Goal: Transaction & Acquisition: Download file/media

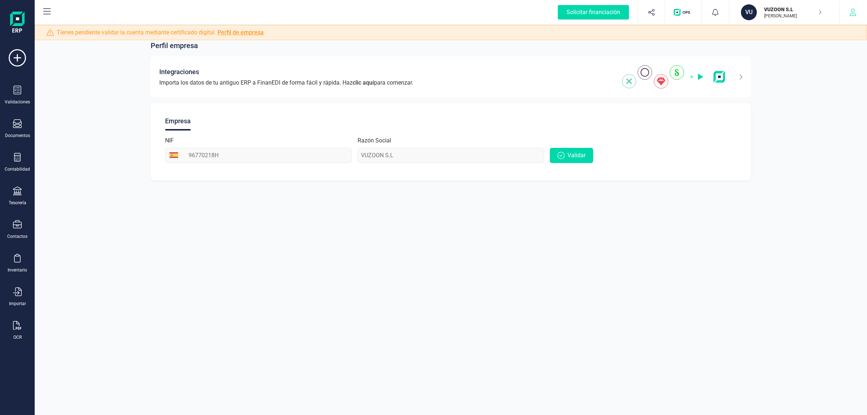
click at [848, 20] on button "button" at bounding box center [853, 12] width 27 height 23
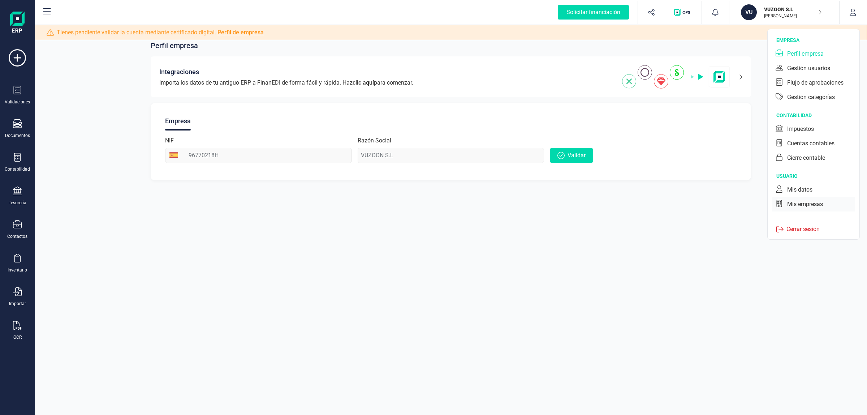
click at [780, 203] on icon at bounding box center [779, 203] width 7 height 7
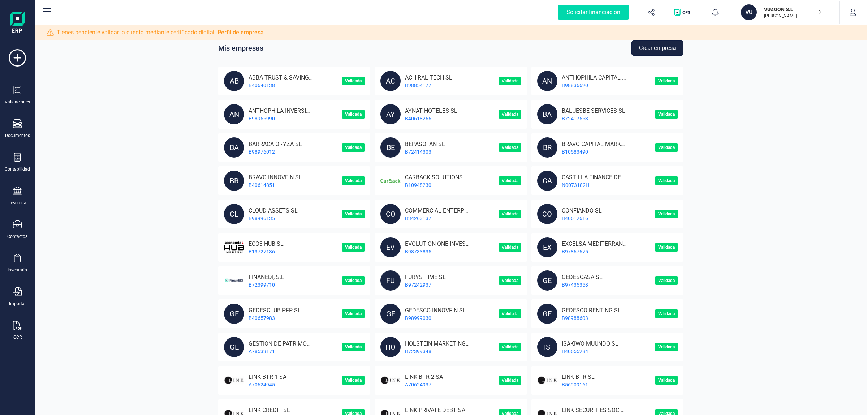
click at [654, 46] on button "Crear empresa" at bounding box center [658, 47] width 52 height 15
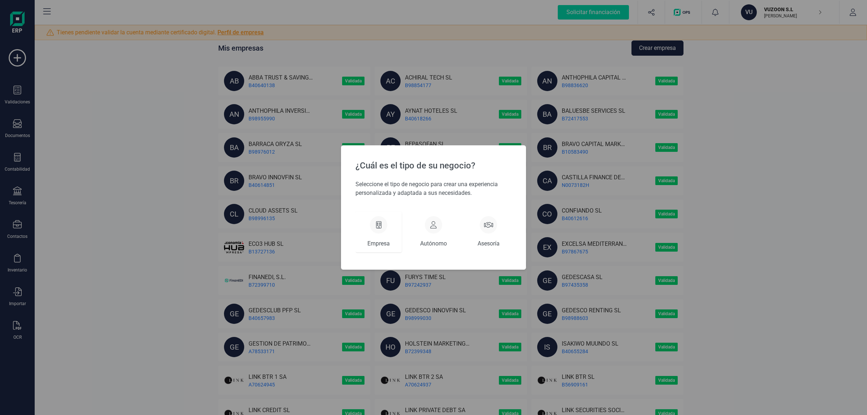
click at [365, 241] on div "Empresa" at bounding box center [379, 232] width 46 height 40
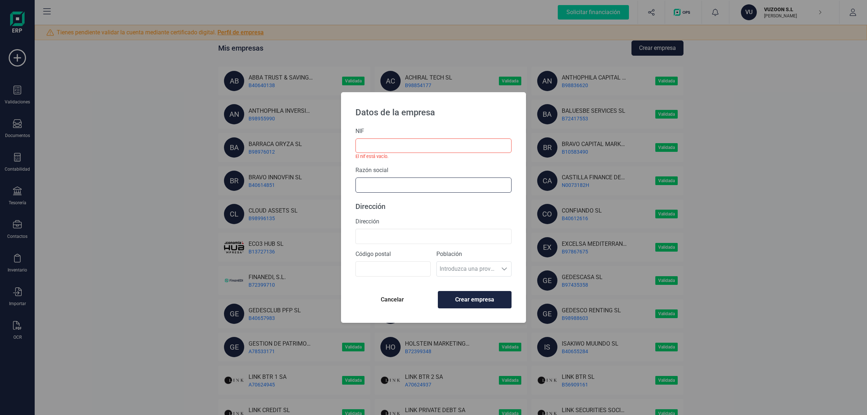
click at [374, 187] on input "text" at bounding box center [434, 184] width 156 height 15
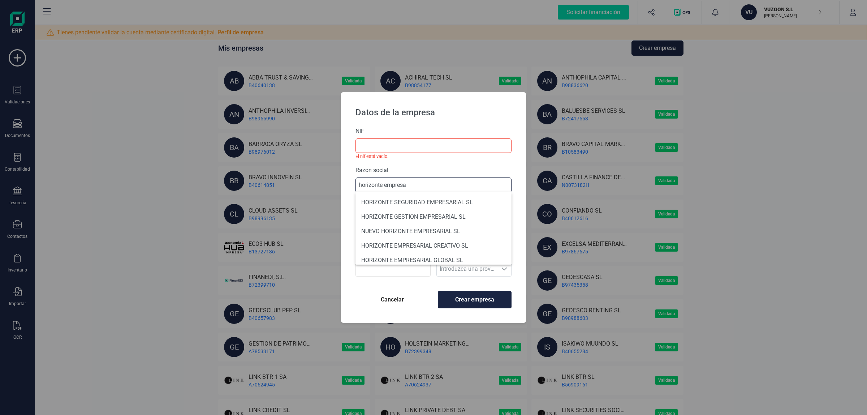
type input "horizonte empresa"
click at [412, 137] on div "NIF El nif está vacío." at bounding box center [434, 143] width 156 height 33
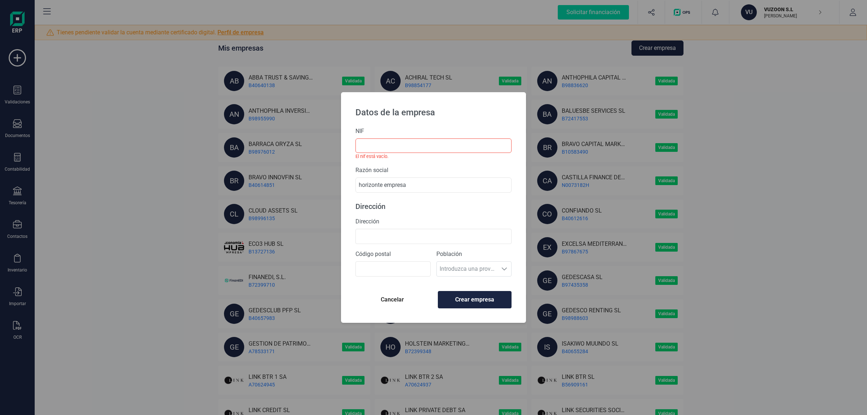
click at [458, 154] on small "El nif está vacío." at bounding box center [434, 156] width 156 height 7
click at [463, 151] on input "text" at bounding box center [434, 145] width 156 height 14
paste input "B75939397"
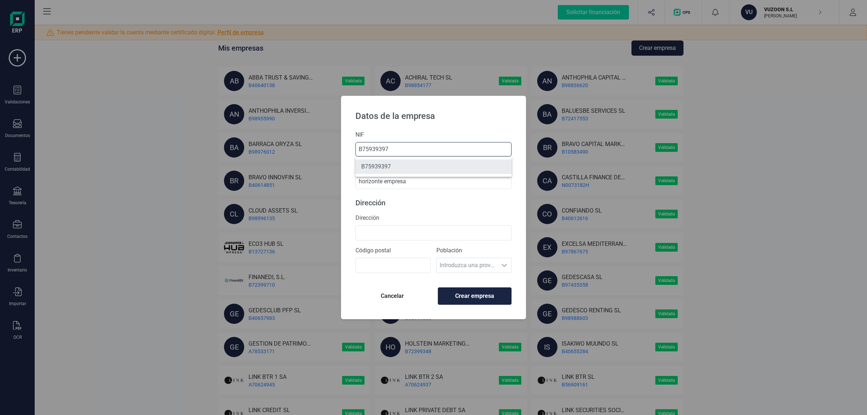
type input "B75939397"
click at [398, 167] on li "B75939397" at bounding box center [434, 166] width 156 height 14
type input "HORIZONTE EMPRESARIAL GLOBAL SL"
click at [402, 229] on input "Dirección" at bounding box center [434, 232] width 156 height 15
type input "ca"
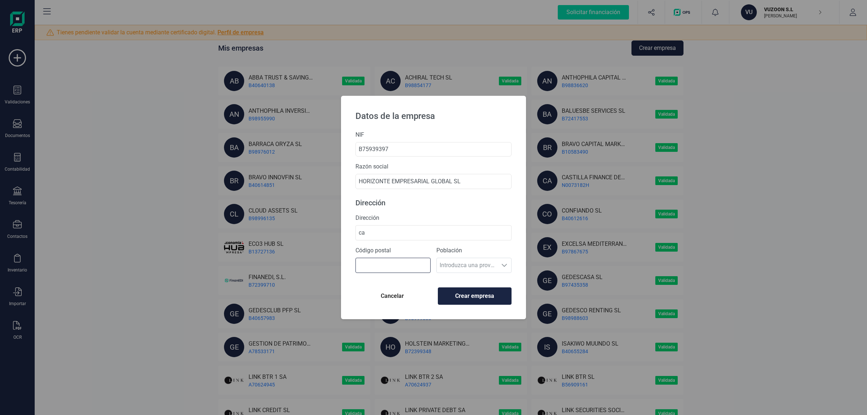
click at [380, 266] on input "Código postal" at bounding box center [393, 265] width 75 height 15
type input "46930"
click at [487, 295] on span "Crear empresa" at bounding box center [474, 296] width 61 height 9
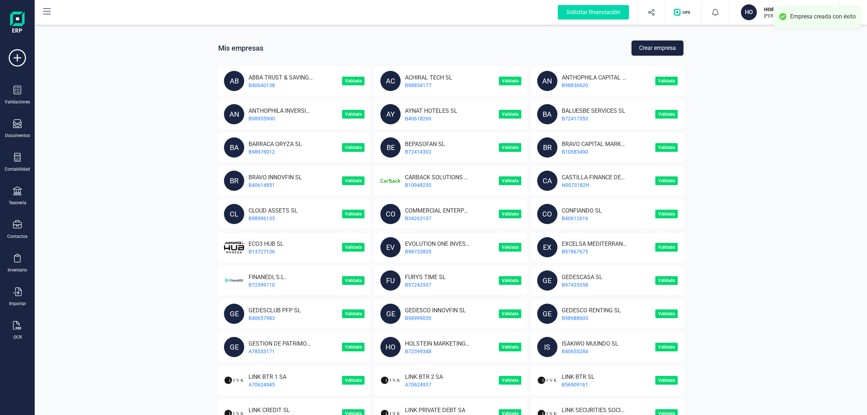
click at [850, 5] on button "button" at bounding box center [853, 12] width 27 height 23
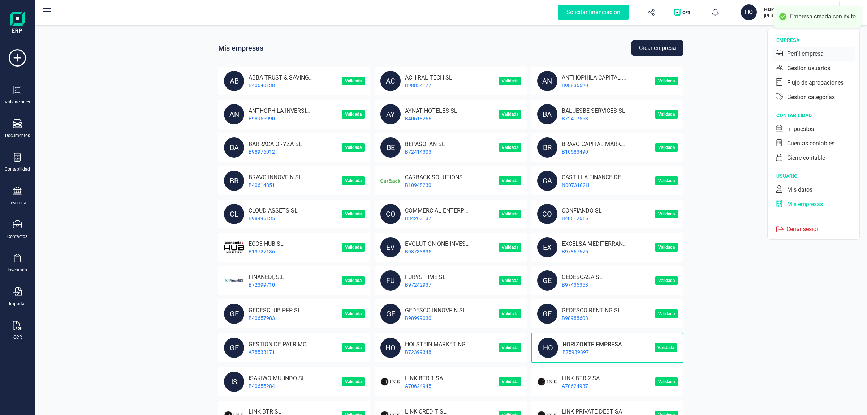
click at [803, 48] on div "Perfil empresa" at bounding box center [813, 54] width 83 height 14
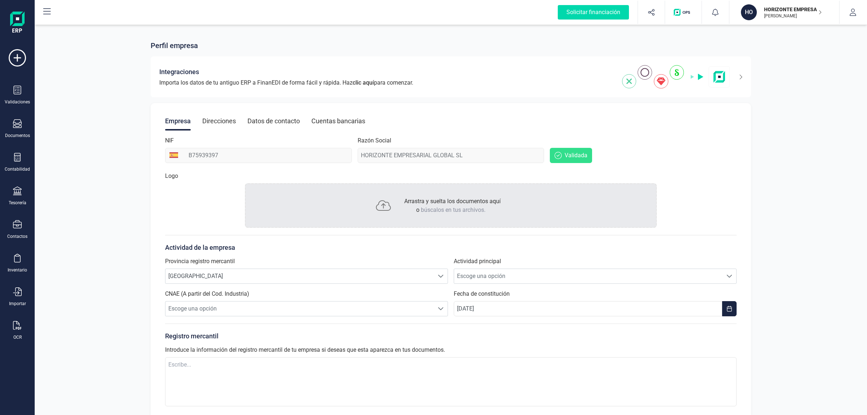
click at [228, 120] on div "Direcciones" at bounding box center [219, 121] width 34 height 19
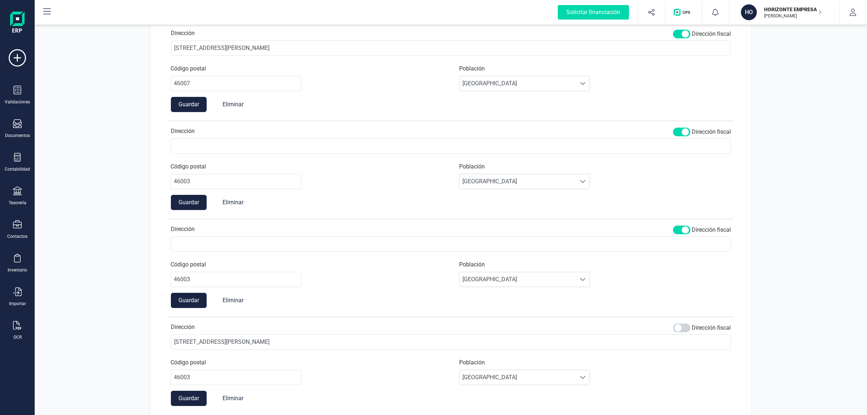
scroll to position [239, 0]
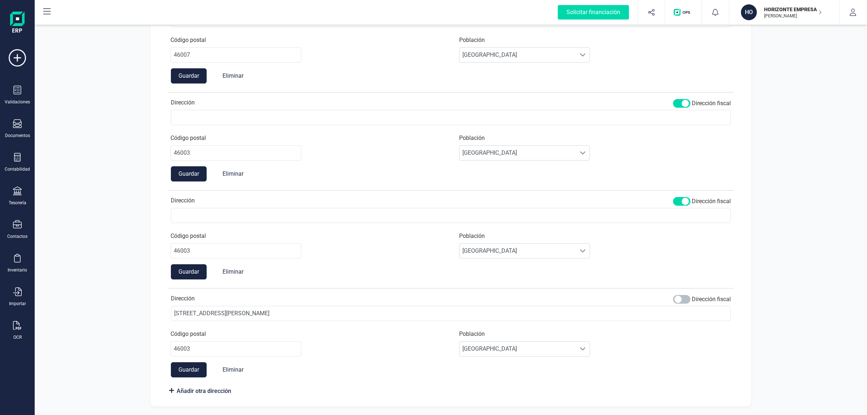
click at [678, 299] on span at bounding box center [681, 299] width 17 height 9
click at [194, 369] on button "Guardar" at bounding box center [189, 369] width 36 height 15
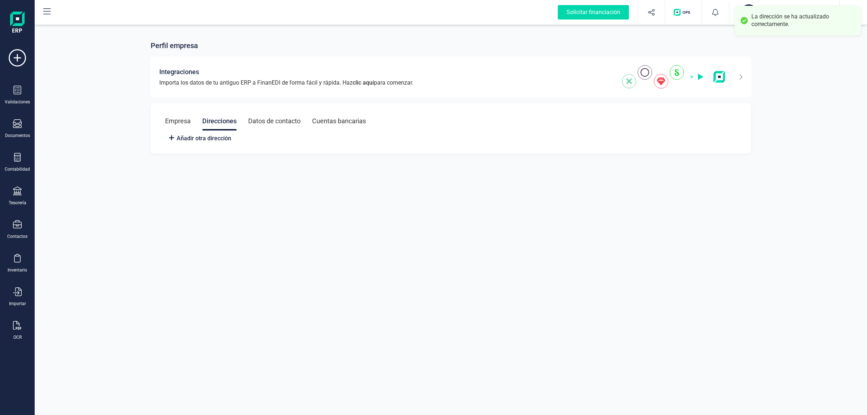
scroll to position [0, 0]
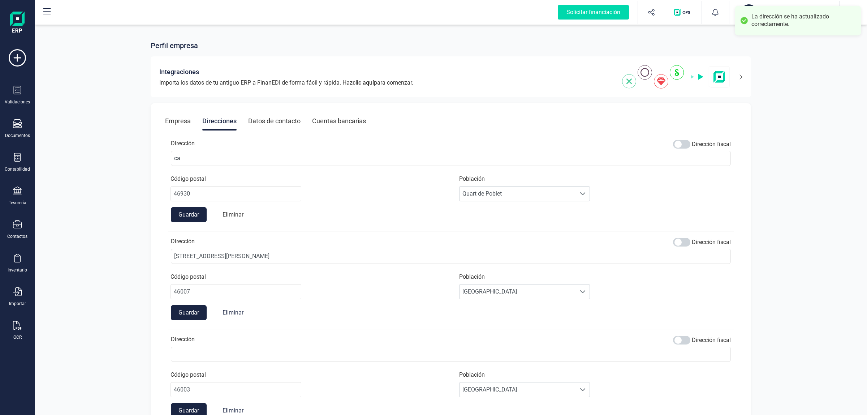
click at [232, 215] on button "Eliminar" at bounding box center [232, 214] width 35 height 15
click at [235, 214] on button "Eliminar" at bounding box center [232, 214] width 35 height 15
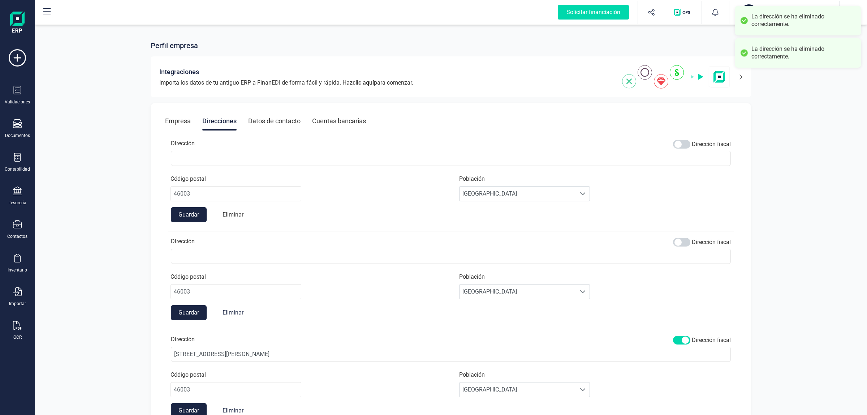
click at [235, 214] on button "Eliminar" at bounding box center [232, 214] width 35 height 15
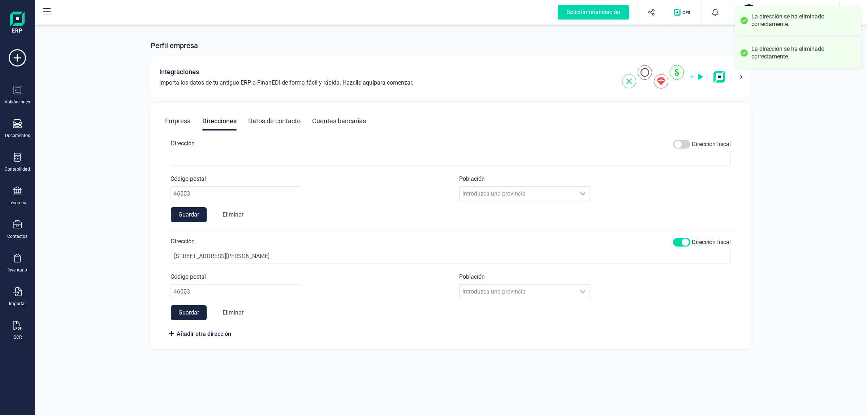
click at [235, 214] on button "Eliminar" at bounding box center [232, 214] width 35 height 15
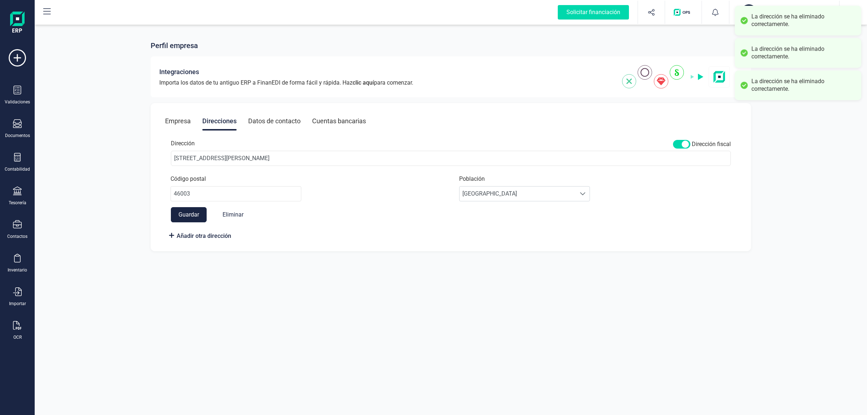
click at [168, 113] on div "Empresa" at bounding box center [178, 121] width 26 height 19
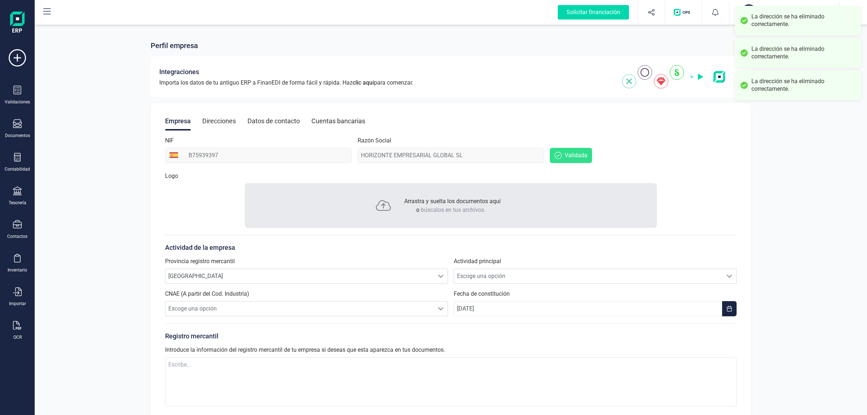
click at [254, 116] on div "Datos de contacto" at bounding box center [274, 121] width 52 height 19
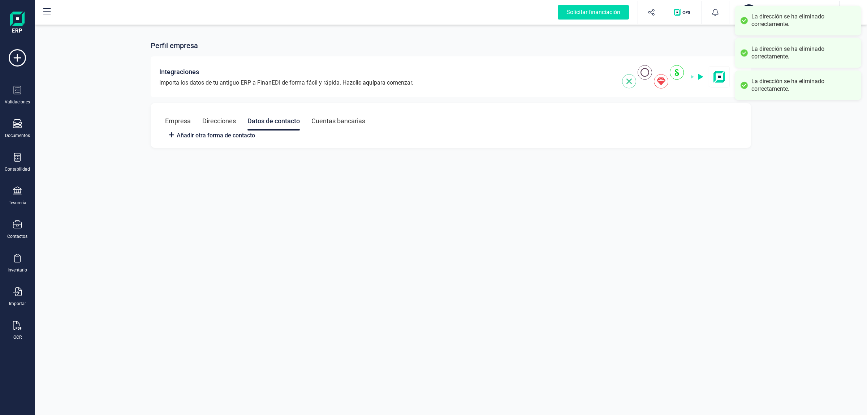
click at [187, 120] on div "Empresa" at bounding box center [178, 121] width 26 height 19
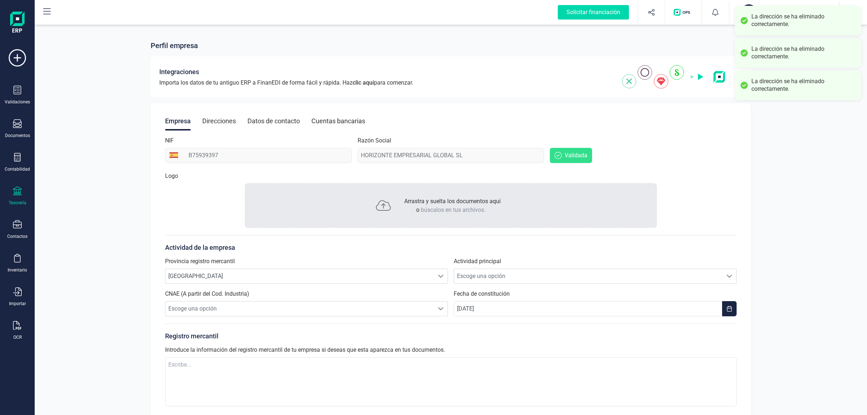
click at [19, 192] on icon at bounding box center [17, 190] width 9 height 9
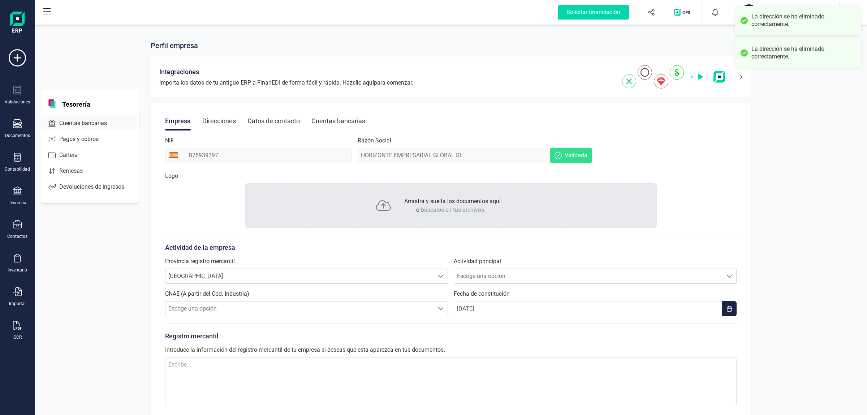
click at [109, 123] on div at bounding box center [113, 123] width 13 height 3
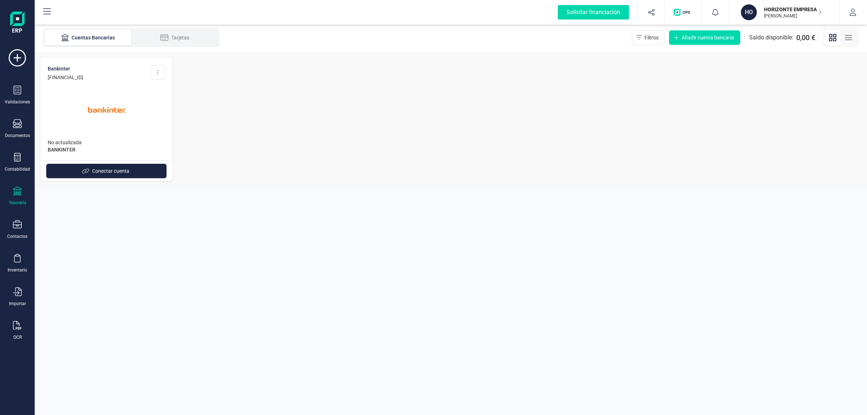
click at [115, 109] on img at bounding box center [106, 109] width 61 height 61
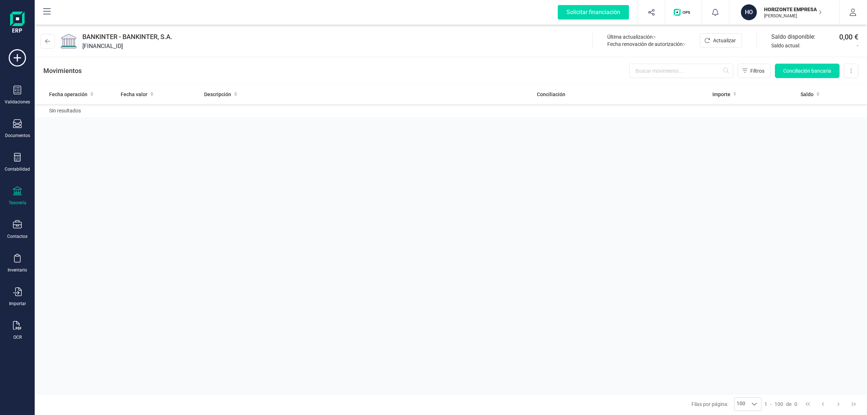
click at [129, 48] on span "[FINANCIAL_ID]" at bounding box center [127, 46] width 90 height 9
copy span "[FINANCIAL_ID]"
click at [14, 142] on div "Validaciones Documentos Documentos Presupuestos Pedidos Albaranes Facturas Fact…" at bounding box center [17, 197] width 29 height 297
click at [13, 156] on icon at bounding box center [17, 157] width 9 height 9
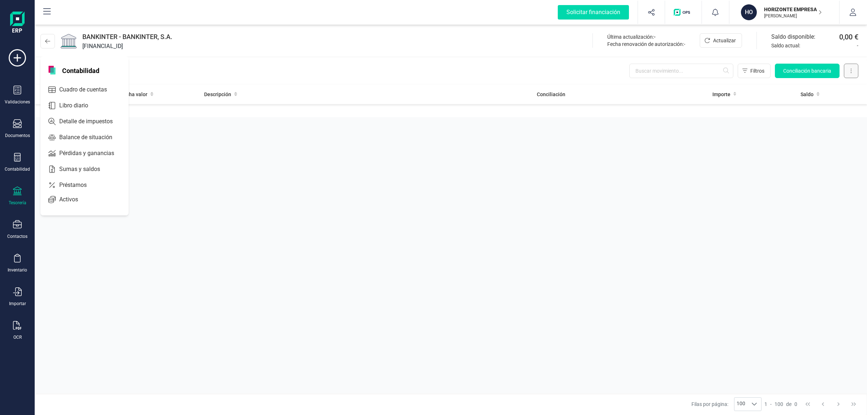
click at [844, 69] on button at bounding box center [851, 71] width 14 height 14
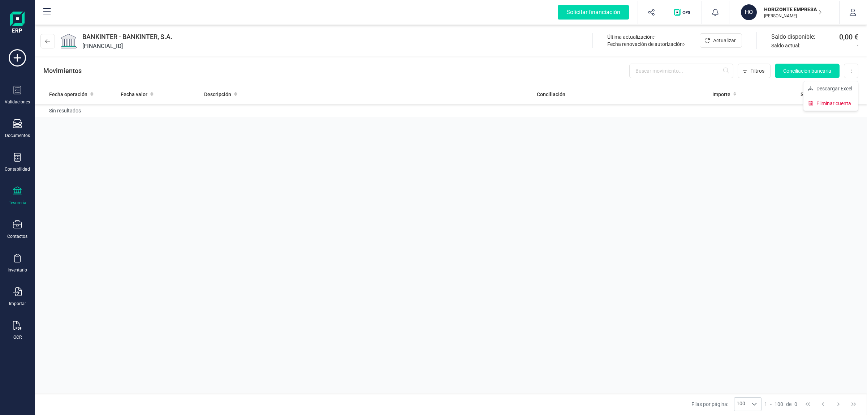
click at [624, 147] on div "Fecha operación Fecha valor Descripción Conciliación Importe Saldo Sin resultad…" at bounding box center [451, 238] width 832 height 309
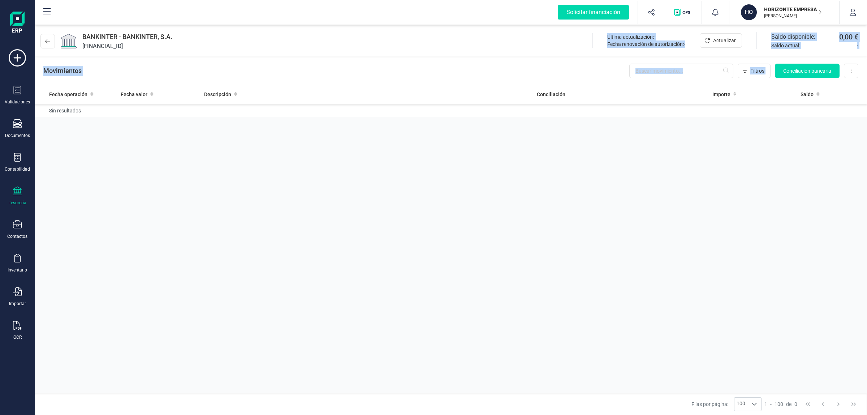
drag, startPoint x: 419, startPoint y: 30, endPoint x: 521, endPoint y: 203, distance: 200.7
click at [521, 203] on div "BANKINTER - BANKINTER, S.A. [FINANCIAL_ID] Última actualización: - Fecha renova…" at bounding box center [451, 219] width 832 height 392
click at [521, 203] on div "Fecha operación Fecha valor Descripción Conciliación Importe Saldo Sin resultad…" at bounding box center [451, 238] width 832 height 309
drag, startPoint x: 82, startPoint y: 36, endPoint x: 651, endPoint y: 244, distance: 605.5
click at [651, 244] on div "BANKINTER - BANKINTER, S.A. [FINANCIAL_ID] Última actualización: - Fecha renova…" at bounding box center [451, 219] width 832 height 392
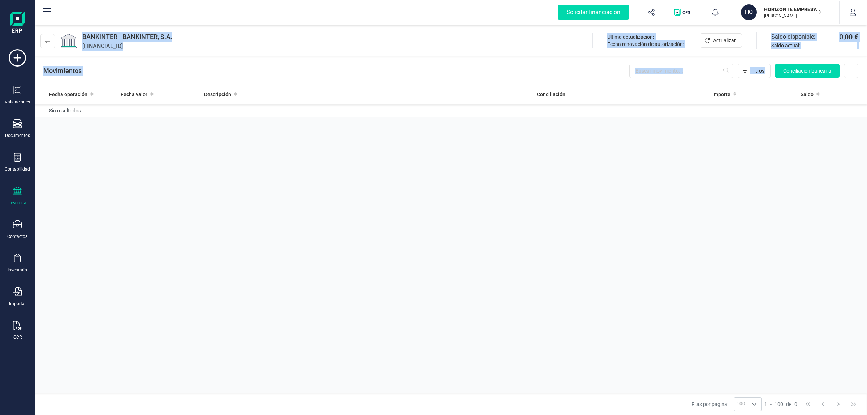
click at [651, 244] on div "Fecha operación Fecha valor Descripción Conciliación Importe Saldo Sin resultad…" at bounding box center [451, 238] width 832 height 309
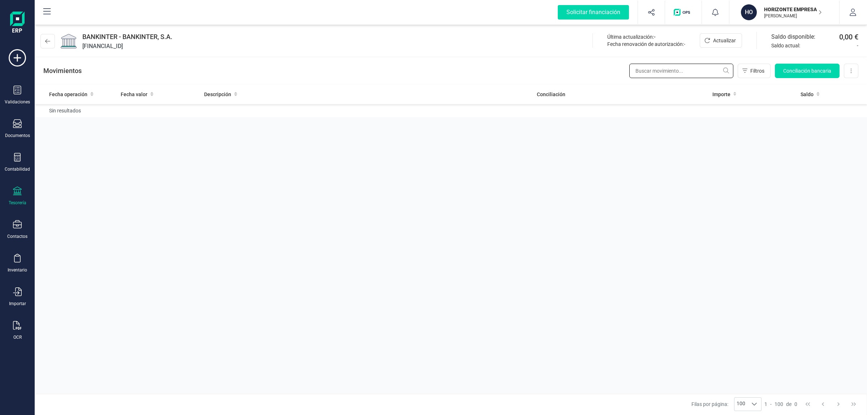
click at [680, 68] on input "text" at bounding box center [681, 71] width 104 height 14
click at [680, 208] on div "Fecha operación Fecha valor Descripción Conciliación Importe Saldo Sin resultad…" at bounding box center [451, 238] width 832 height 309
click at [525, 66] on div "Movimientos Filtros Conciliación bancaria Descargar Excel Eliminar cuenta" at bounding box center [451, 71] width 832 height 26
click at [315, 207] on div "Fecha operación Fecha valor Descripción Conciliación Importe Saldo Sin resultad…" at bounding box center [451, 238] width 832 height 309
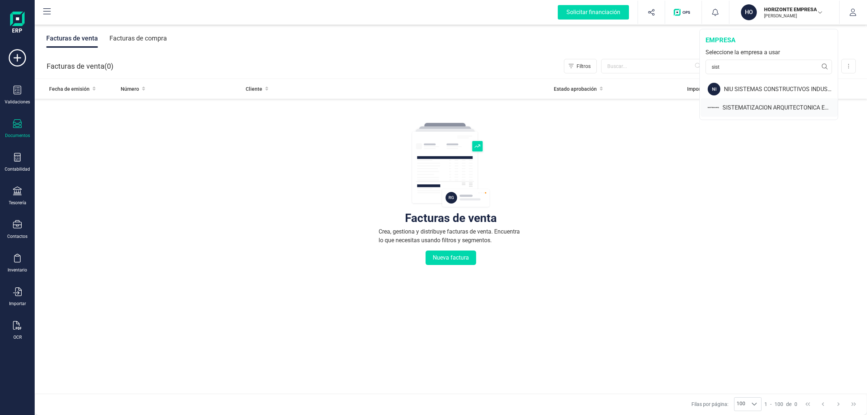
type input "sist"
click at [733, 102] on div "SISTEMATIZACION ARQUITECTONICA EN REFORMAS SL" at bounding box center [769, 107] width 137 height 18
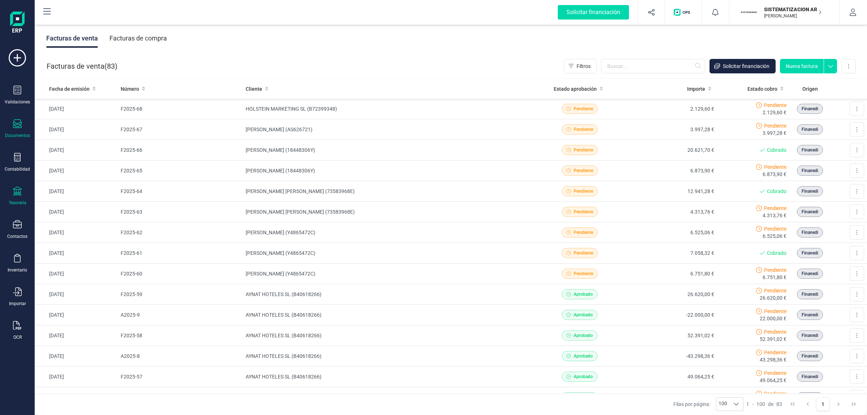
click at [22, 193] on div "Tesorería" at bounding box center [17, 195] width 29 height 19
click at [58, 172] on span "Remesas" at bounding box center [75, 171] width 39 height 9
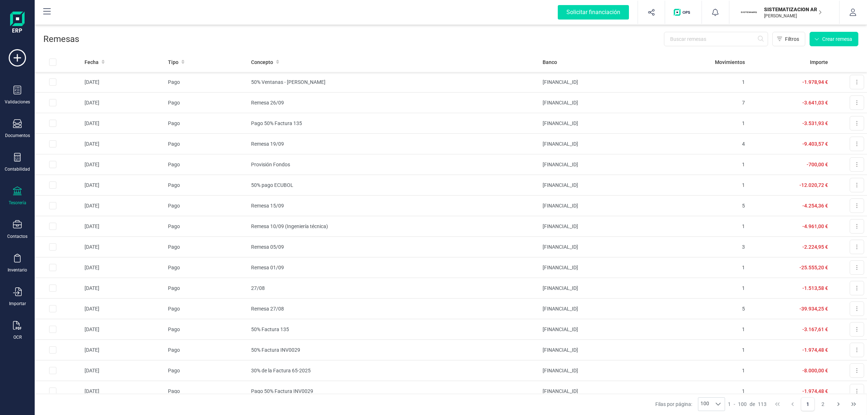
click at [505, 42] on div "Filtros Crear remesa" at bounding box center [468, 39] width 779 height 14
click at [856, 79] on icon at bounding box center [856, 82] width 1 height 6
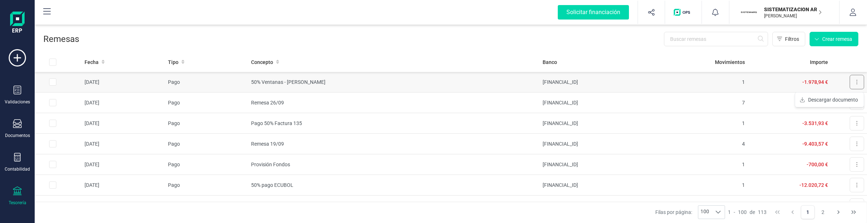
click at [851, 82] on button at bounding box center [857, 82] width 14 height 14
click at [853, 85] on button at bounding box center [857, 82] width 14 height 14
click at [837, 101] on span "Descargar documento" at bounding box center [833, 99] width 50 height 7
click at [851, 90] on td "Descargar documento" at bounding box center [849, 82] width 36 height 20
click at [851, 82] on button at bounding box center [857, 82] width 14 height 14
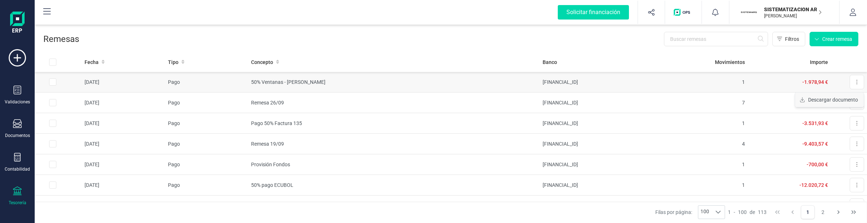
click at [835, 100] on span "Descargar documento" at bounding box center [833, 99] width 50 height 7
click at [853, 82] on button at bounding box center [857, 82] width 14 height 14
click at [831, 99] on span "Descargar documento" at bounding box center [833, 99] width 50 height 7
click at [850, 105] on button at bounding box center [857, 102] width 14 height 14
click at [828, 119] on span "Descargar documento" at bounding box center [833, 120] width 50 height 7
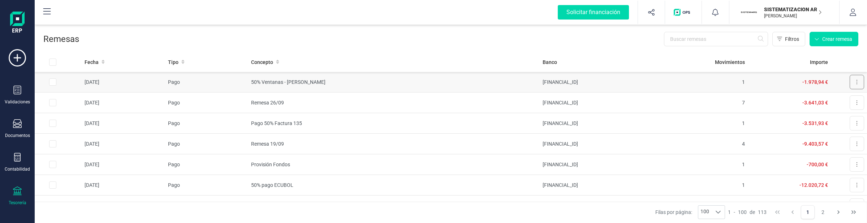
click at [850, 82] on button at bounding box center [857, 82] width 14 height 14
click at [827, 98] on span "Descargar documento" at bounding box center [833, 99] width 50 height 7
click at [853, 105] on button at bounding box center [857, 102] width 14 height 14
click at [836, 118] on span "Descargar documento" at bounding box center [833, 120] width 50 height 7
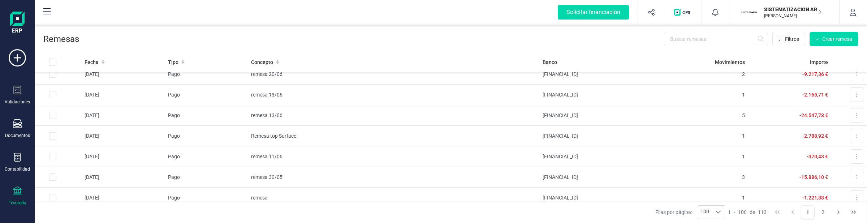
scroll to position [585, 0]
